Goal: Transaction & Acquisition: Obtain resource

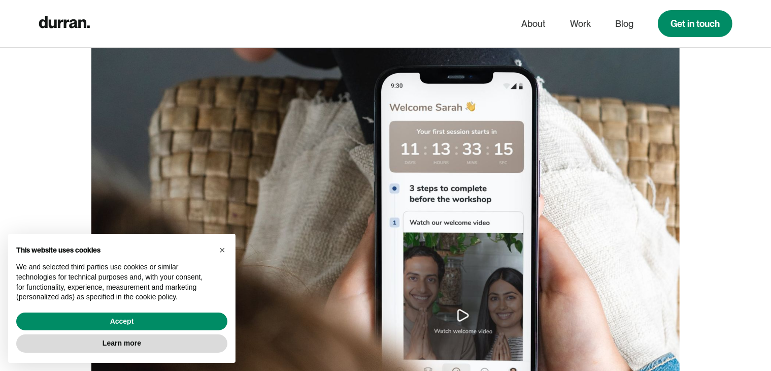
scroll to position [1726, 0]
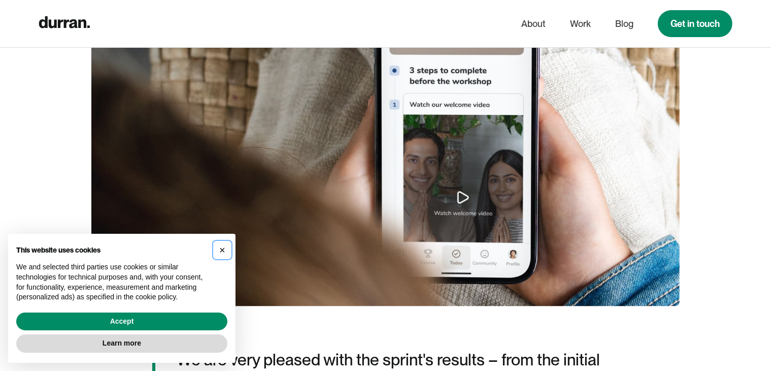
click at [222, 244] on span "×" at bounding box center [222, 249] width 6 height 11
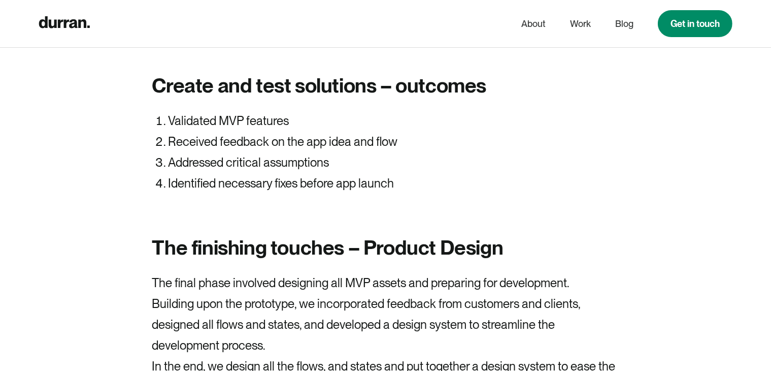
scroll to position [6854, 0]
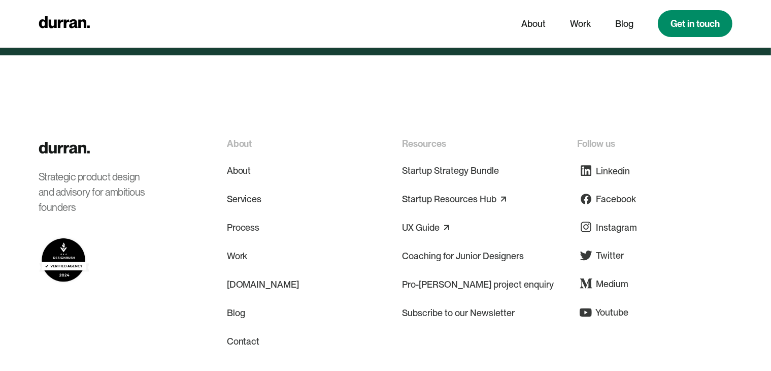
scroll to position [4952, 0]
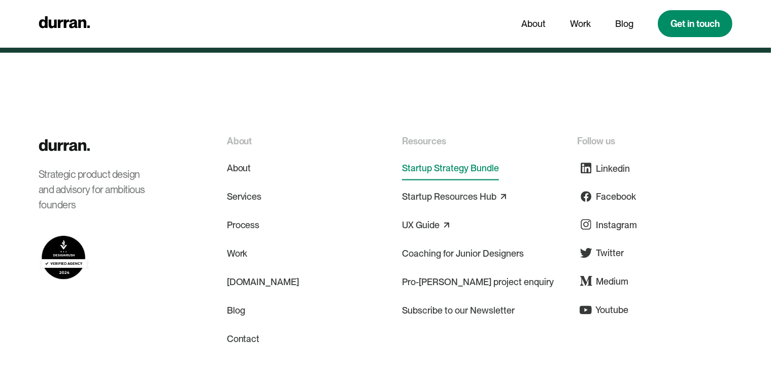
click at [455, 156] on link "Startup Strategy Bundle" at bounding box center [450, 168] width 97 height 24
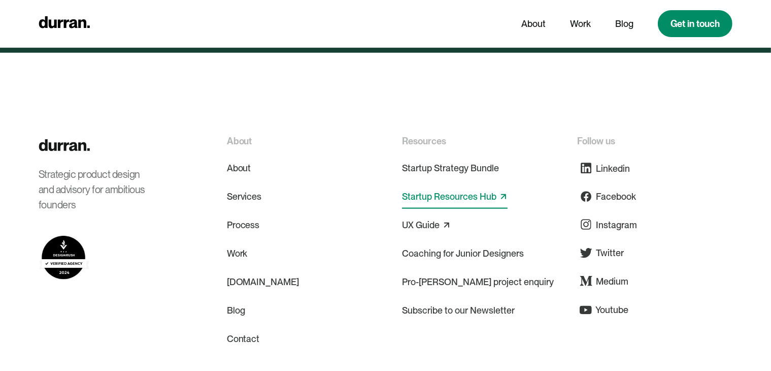
click at [455, 188] on link "Startup Resources Hub" at bounding box center [449, 196] width 94 height 16
click at [442, 213] on div "UX Guide" at bounding box center [426, 225] width 49 height 24
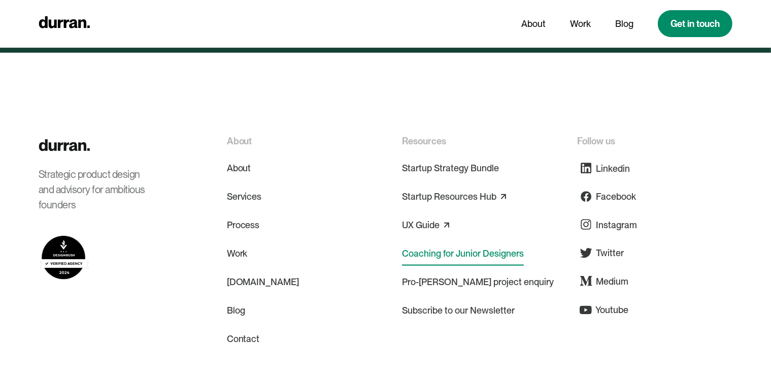
click at [445, 241] on link "Coaching for Junior Designers" at bounding box center [463, 253] width 122 height 24
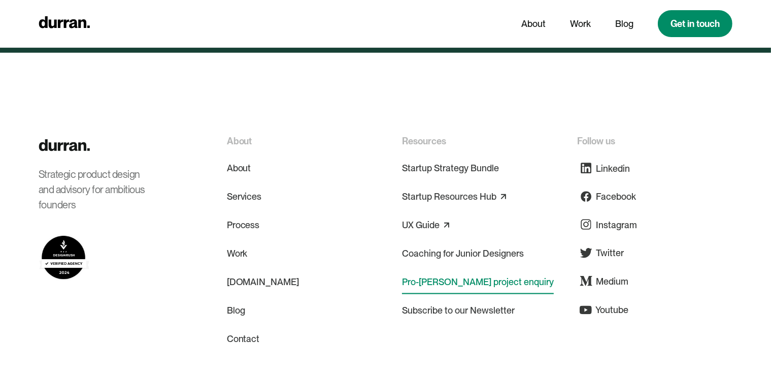
click at [449, 270] on link "Pro-[PERSON_NAME] project enquiry" at bounding box center [478, 282] width 152 height 24
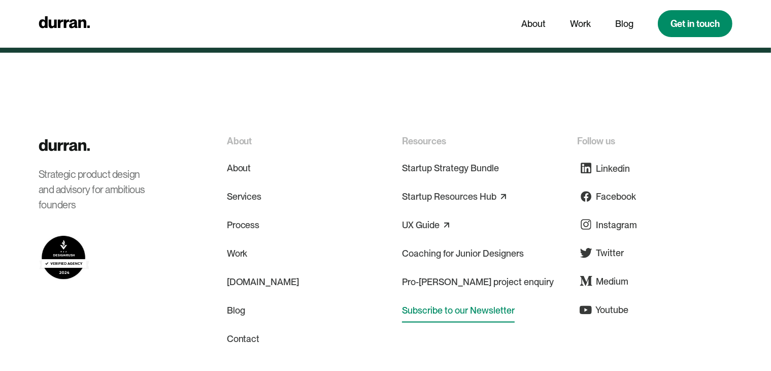
click at [455, 298] on link "Subscribe to our Newsletter" at bounding box center [458, 310] width 113 height 24
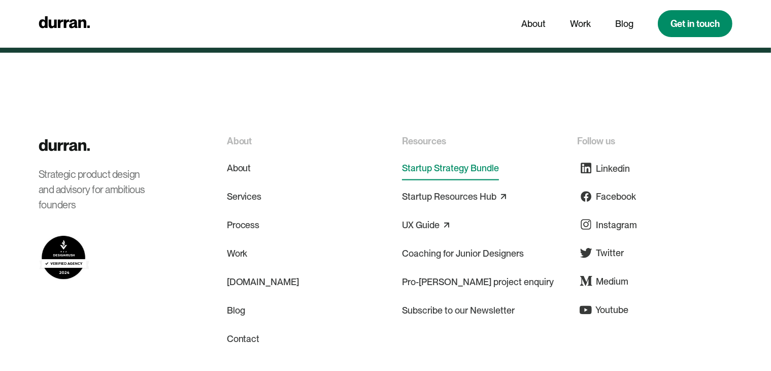
click at [447, 156] on link "Startup Strategy Bundle" at bounding box center [450, 168] width 97 height 24
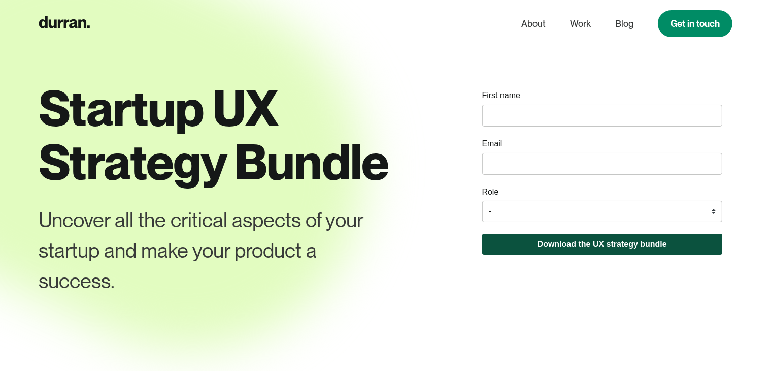
click at [603, 243] on button "Download the UX strategy bundle" at bounding box center [602, 244] width 241 height 21
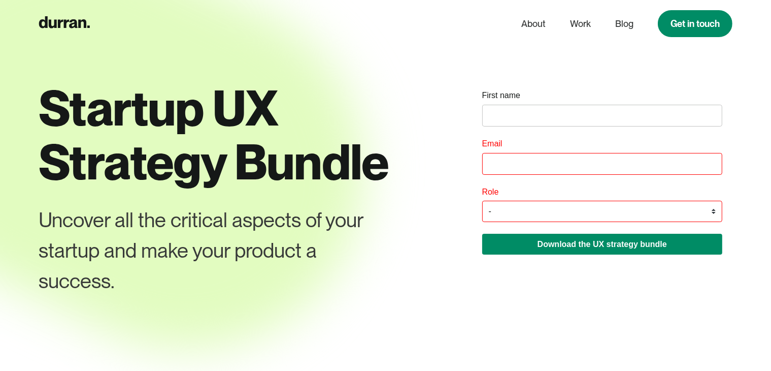
click at [578, 216] on select "- Founder / Co-founder C-suite / VP / Manager Designer Developer Other" at bounding box center [602, 211] width 241 height 21
click at [566, 215] on select "- Founder / Co-founder C-suite / VP / Manager Designer Developer Other" at bounding box center [602, 211] width 241 height 21
select select "Designer"
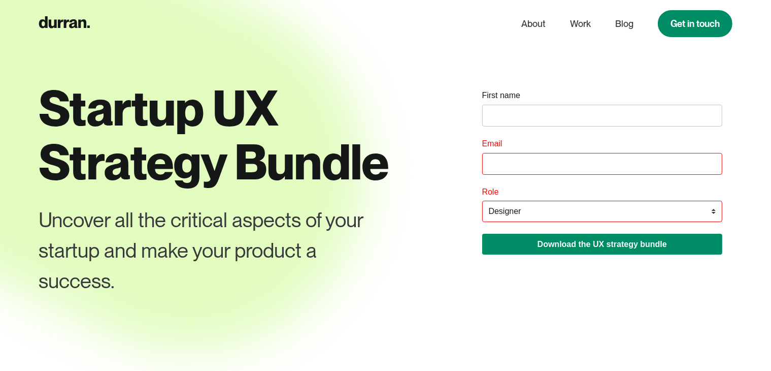
click at [482, 202] on select "- Founder / Co-founder C-suite / VP / Manager Designer Developer Other" at bounding box center [602, 211] width 241 height 21
click at [524, 163] on input "email" at bounding box center [602, 164] width 241 height 22
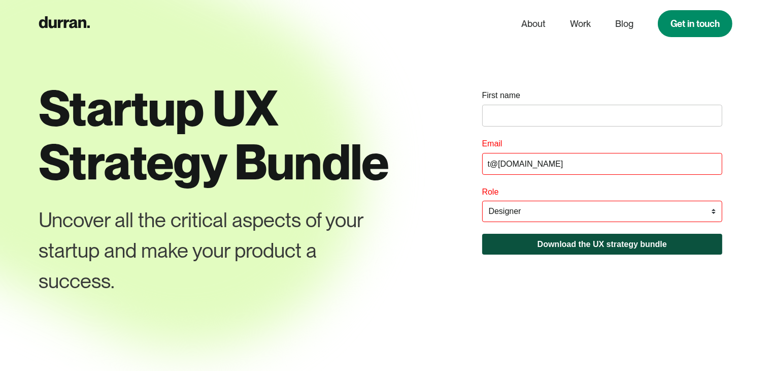
type input "t@gmail.com"
click at [534, 239] on button "Download the UX strategy bundle" at bounding box center [602, 244] width 241 height 21
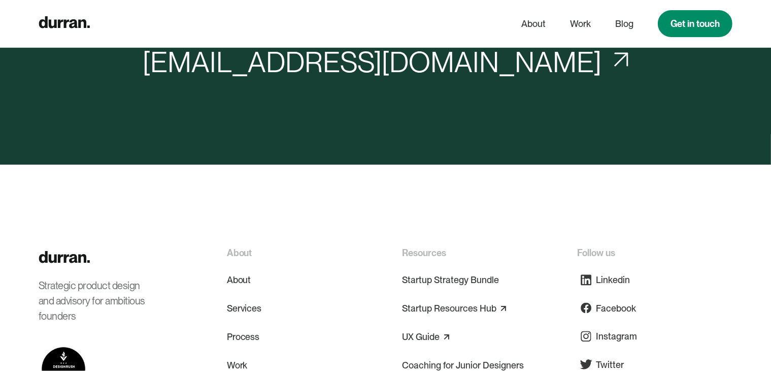
scroll to position [3816, 0]
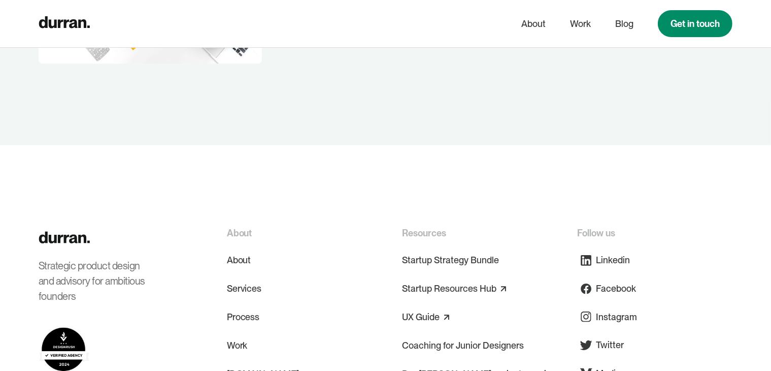
scroll to position [2386, 0]
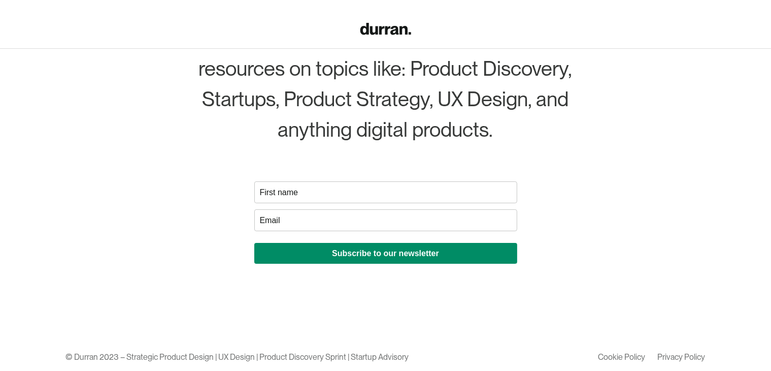
scroll to position [187, 0]
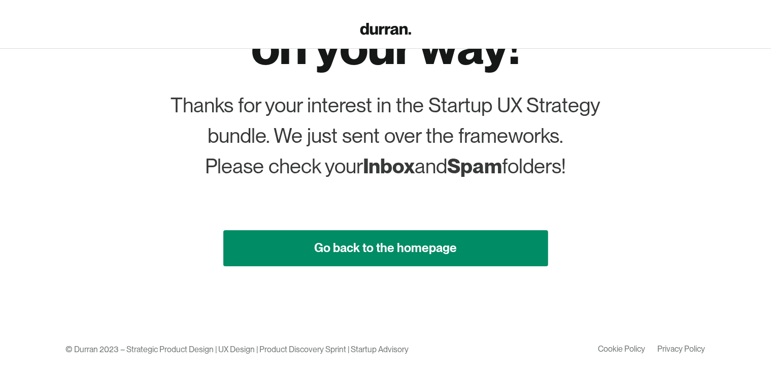
scroll to position [164, 0]
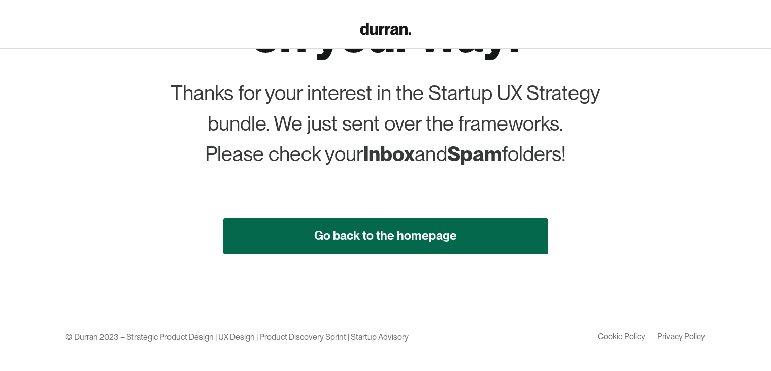
click at [345, 244] on link "Go back to the homepage" at bounding box center [385, 236] width 325 height 36
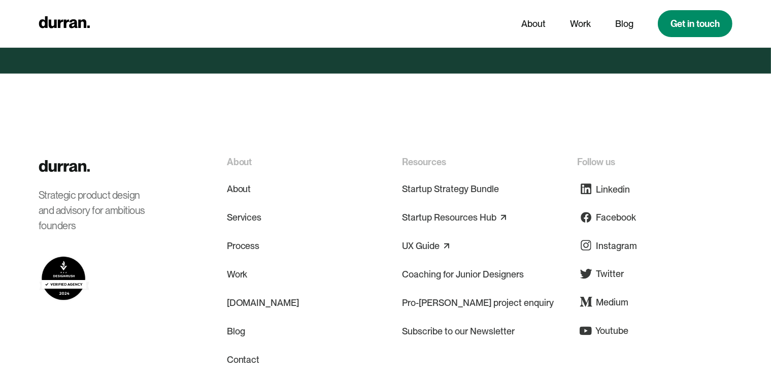
scroll to position [5032, 0]
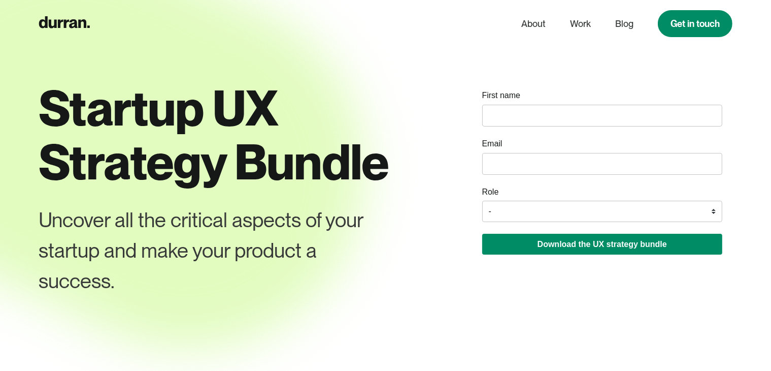
click at [505, 169] on input "email" at bounding box center [602, 164] width 241 height 22
type input "d"
type input "sachevatushti@gmail.com"
click at [525, 208] on select "- Founder / Co-founder C-suite / VP / Manager Designer Developer Other" at bounding box center [602, 211] width 241 height 21
select select "Designer"
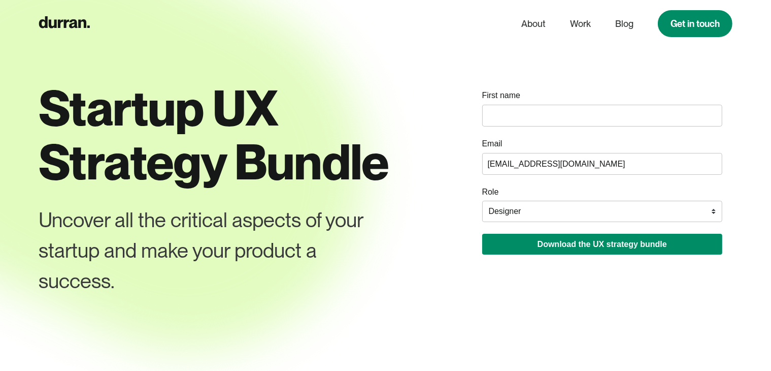
click at [482, 202] on select "- Founder / Co-founder C-suite / VP / Manager Designer Developer Other" at bounding box center [602, 211] width 241 height 21
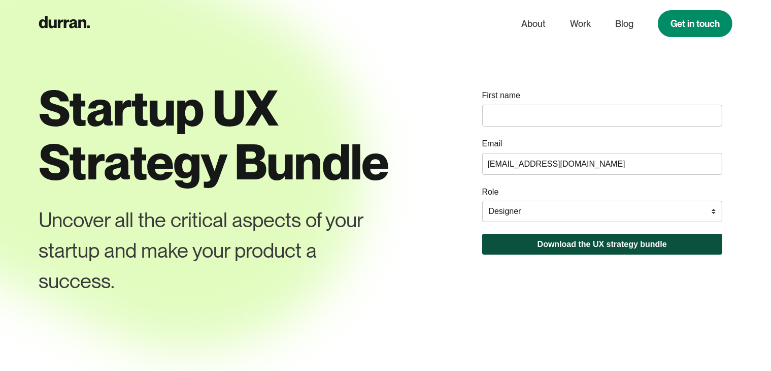
click at [538, 252] on button "Download the UX strategy bundle" at bounding box center [602, 244] width 241 height 21
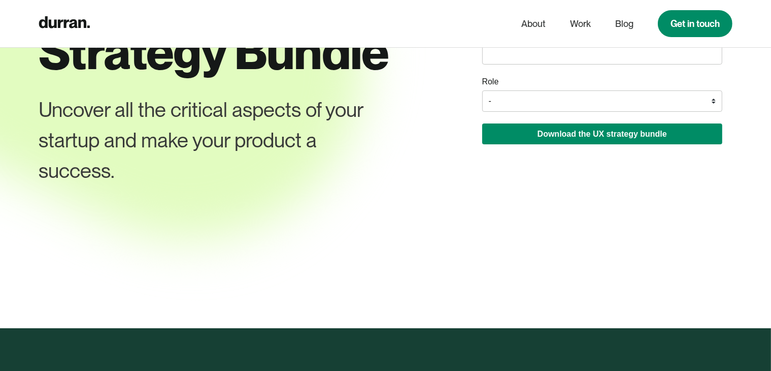
scroll to position [51, 0]
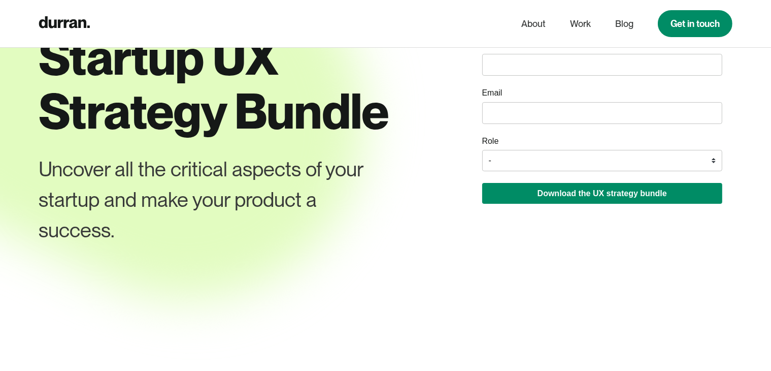
click at [514, 158] on select "- Founder / Co-founder C-suite / VP / Manager Designer Developer Other" at bounding box center [602, 160] width 241 height 21
select select "Designer"
click at [482, 151] on select "- Founder / Co-founder C-suite / VP / Manager Designer Developer Other" at bounding box center [602, 160] width 241 height 21
click at [514, 122] on input "email" at bounding box center [602, 113] width 241 height 22
type input "[EMAIL_ADDRESS][DOMAIN_NAME]"
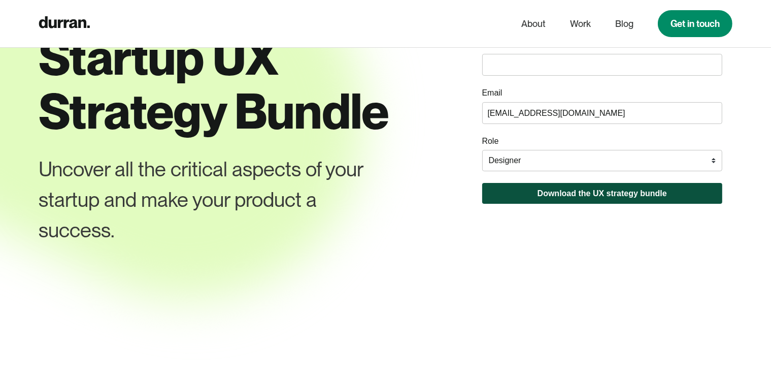
click at [552, 191] on button "Download the UX strategy bundle" at bounding box center [602, 193] width 241 height 21
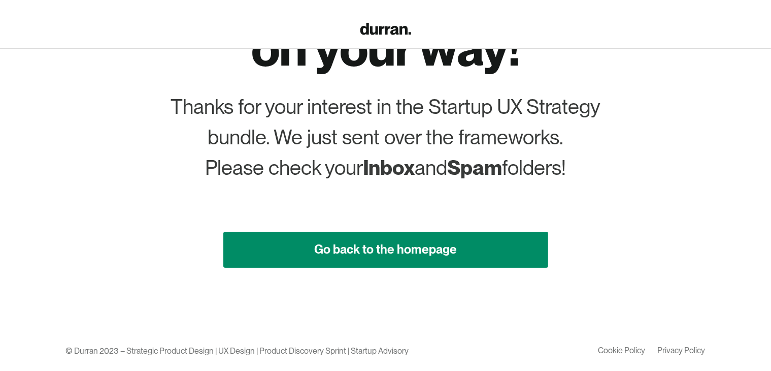
scroll to position [152, 0]
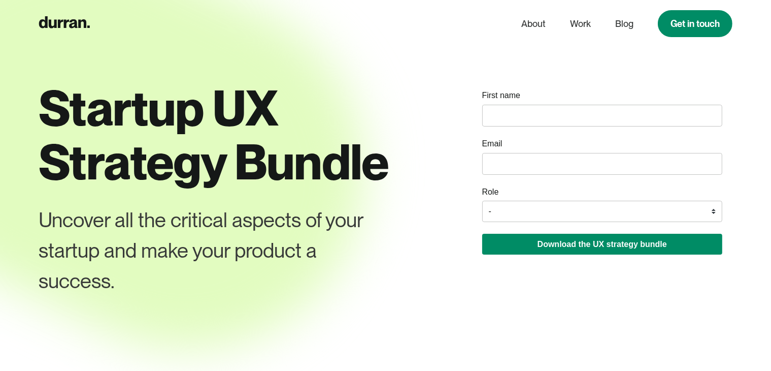
click at [536, 161] on input "email" at bounding box center [602, 164] width 241 height 22
type input "[EMAIL_ADDRESS][DOMAIN_NAME]"
click at [527, 234] on div "Download the UX strategy bundle Loading..." at bounding box center [602, 243] width 241 height 22
click at [524, 220] on select "- Founder / Co-founder C-suite / VP / Manager Designer Developer Other" at bounding box center [602, 211] width 241 height 21
select select "Developer"
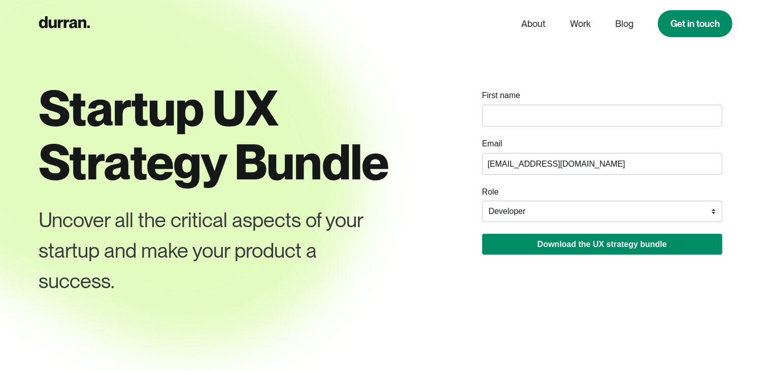
click at [482, 202] on select "- Founder / Co-founder C-suite / VP / Manager Designer Developer Other" at bounding box center [602, 211] width 241 height 21
click at [525, 228] on div "First name Email [EMAIL_ADDRESS][DOMAIN_NAME] Role - Loading..." at bounding box center [602, 168] width 261 height 191
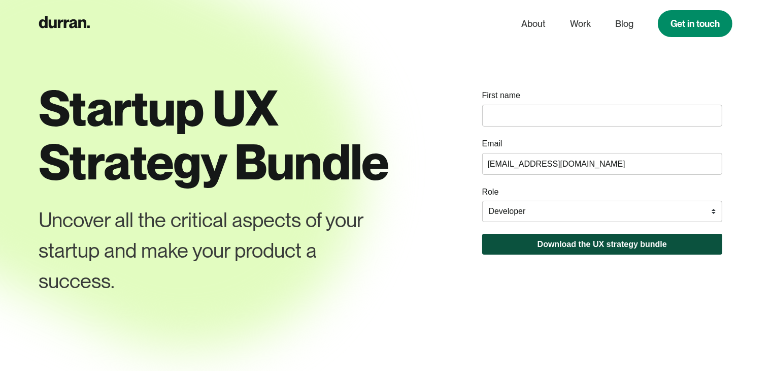
click at [524, 249] on button "Download the UX strategy bundle" at bounding box center [602, 244] width 241 height 21
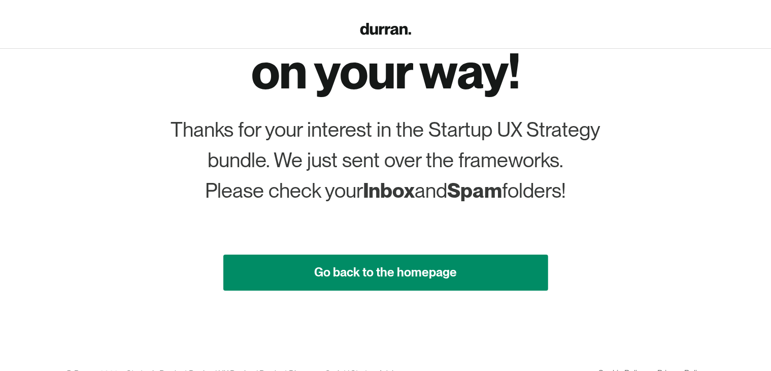
scroll to position [164, 0]
